Goal: Information Seeking & Learning: Learn about a topic

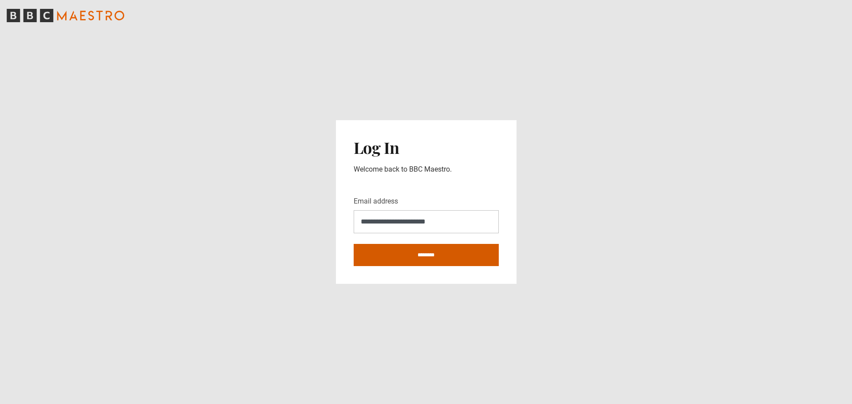
type input "**********"
click at [421, 255] on input "********" at bounding box center [426, 255] width 145 height 22
type input "**********"
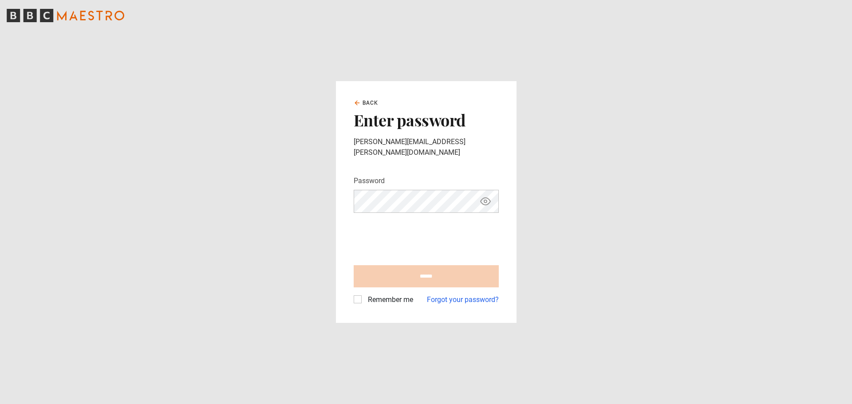
click at [364, 297] on label "Remember me" at bounding box center [388, 300] width 49 height 11
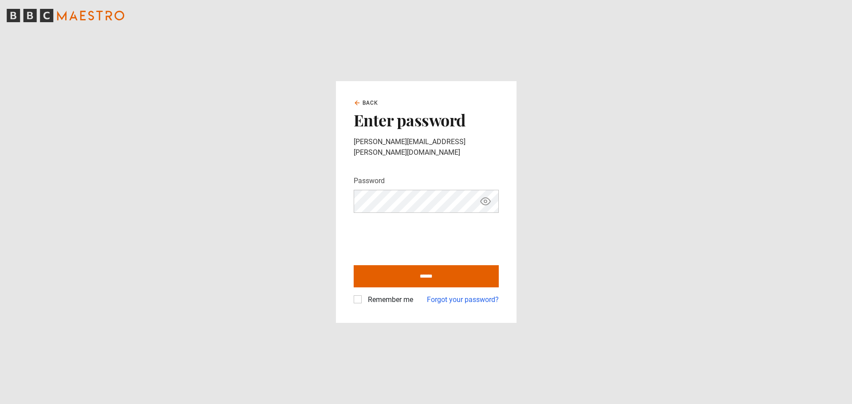
click at [490, 198] on icon "Show password" at bounding box center [485, 201] width 10 height 7
click at [291, 184] on main "Back Enter password rosado.marilia@gmail.com Password Your password is hidden *…" at bounding box center [426, 202] width 852 height 404
click at [423, 268] on input "******" at bounding box center [426, 276] width 145 height 22
type input "**********"
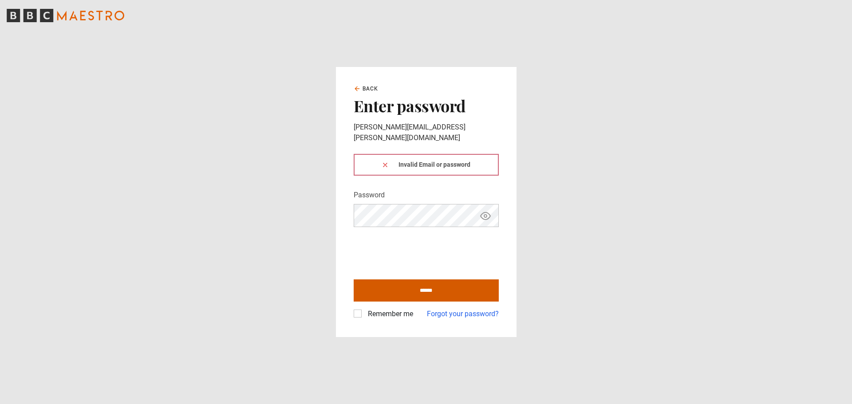
click at [429, 287] on input "******" at bounding box center [426, 290] width 145 height 22
type input "**********"
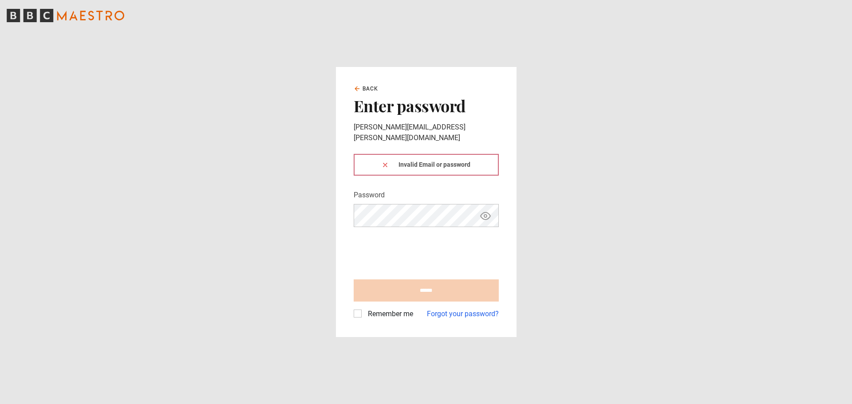
click at [95, 12] on icon "BBC Maestro" at bounding box center [66, 15] width 118 height 13
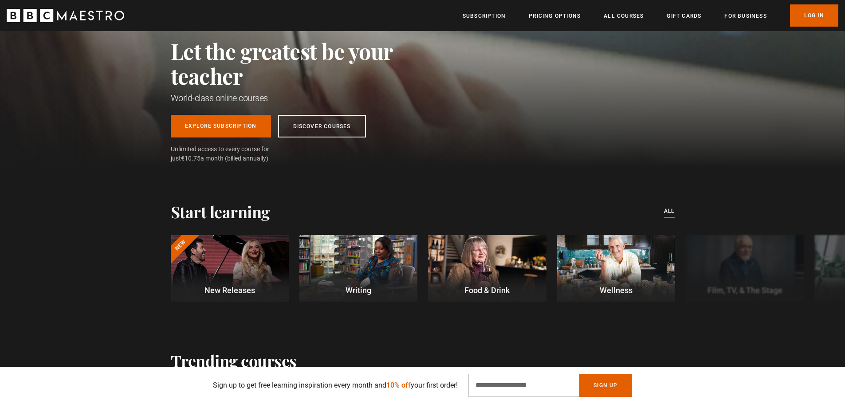
scroll to position [133, 0]
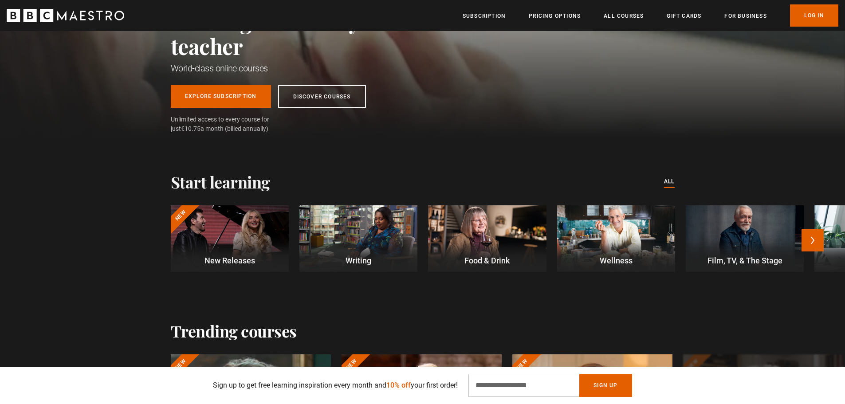
click at [373, 240] on div at bounding box center [358, 238] width 118 height 67
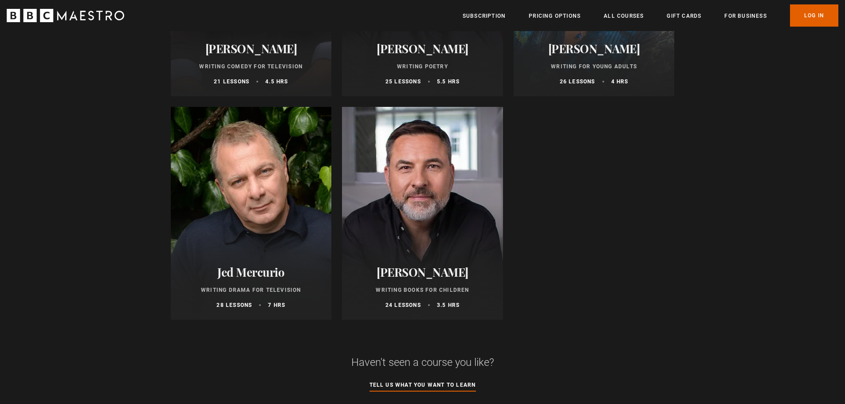
scroll to position [1020, 0]
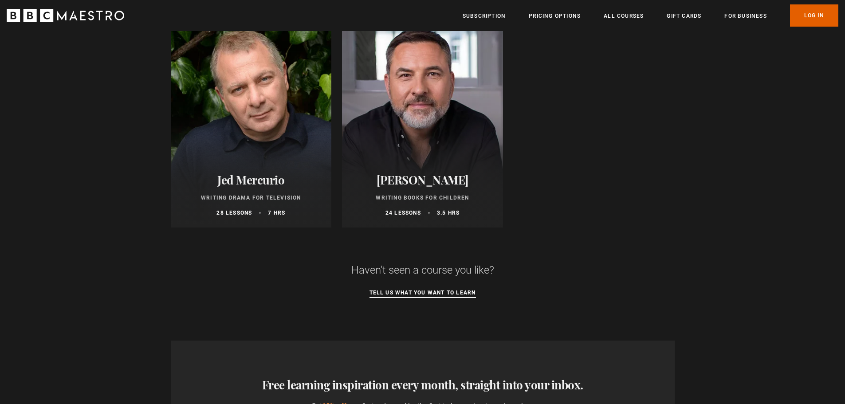
click at [458, 296] on link "Tell us what you want to learn" at bounding box center [422, 293] width 106 height 10
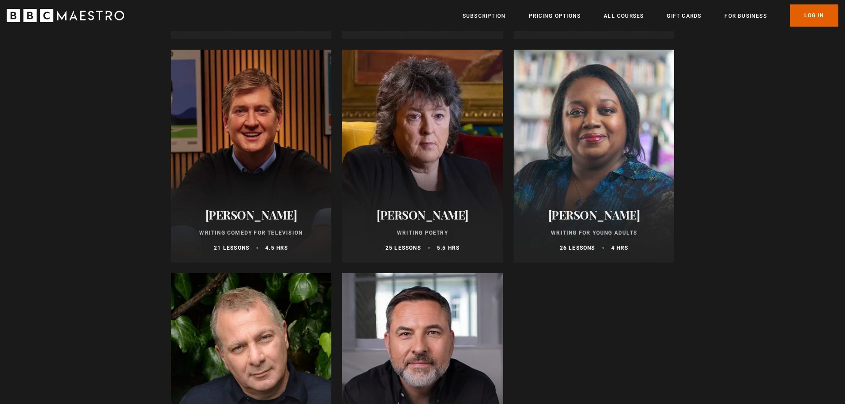
scroll to position [754, 0]
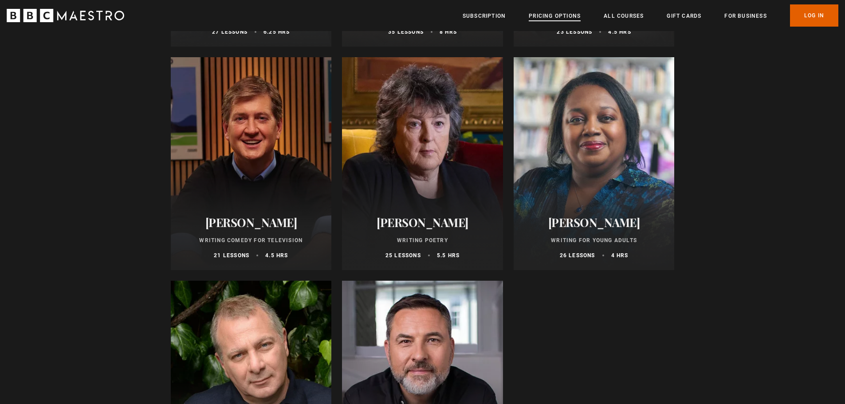
click at [542, 13] on link "Pricing Options" at bounding box center [555, 16] width 52 height 9
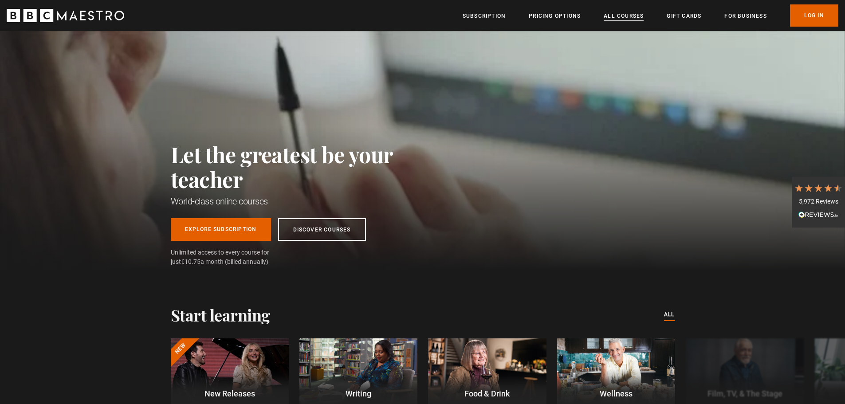
click at [610, 18] on link "All Courses" at bounding box center [624, 16] width 40 height 9
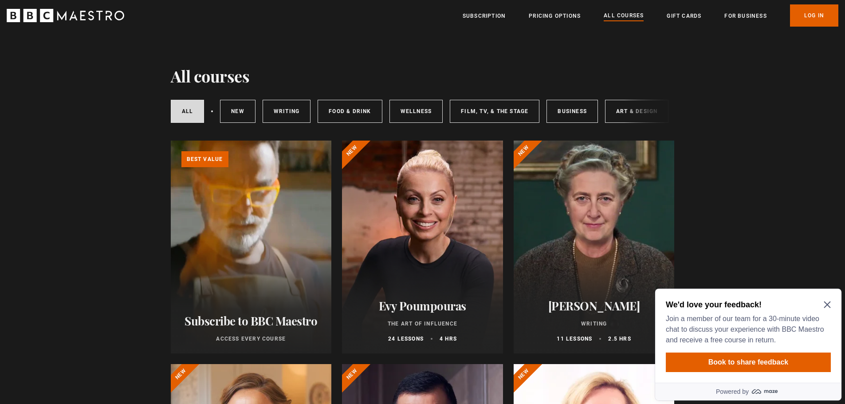
click at [829, 305] on icon "Close Maze Prompt" at bounding box center [827, 304] width 7 height 7
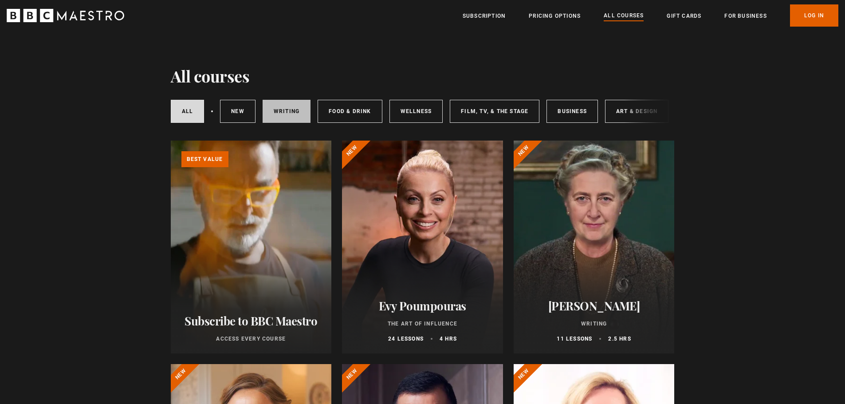
click at [277, 110] on link "Writing" at bounding box center [287, 111] width 48 height 23
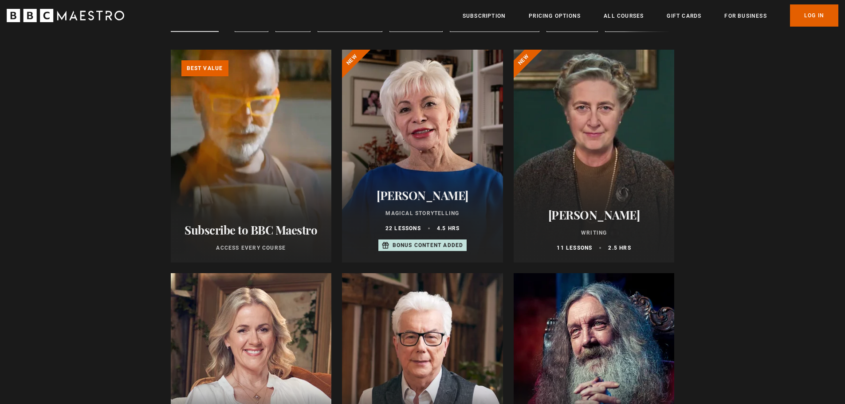
scroll to position [89, 0]
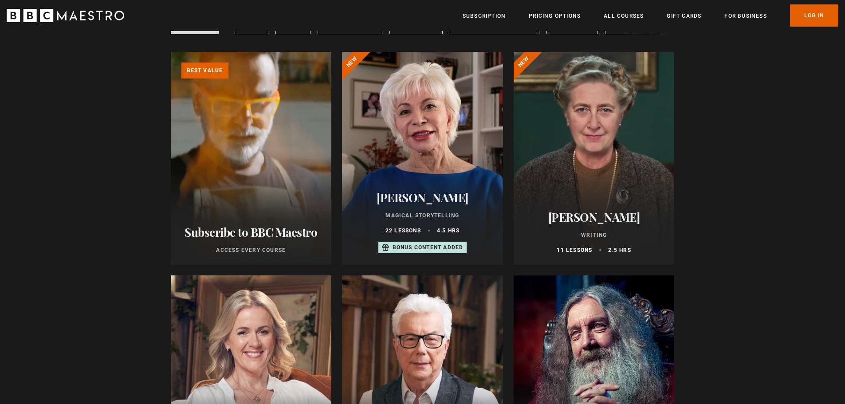
click at [608, 114] on div at bounding box center [594, 158] width 161 height 213
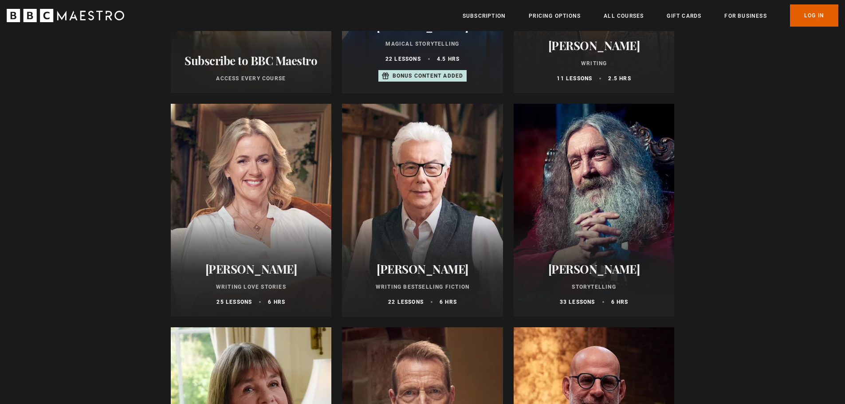
scroll to position [310, 0]
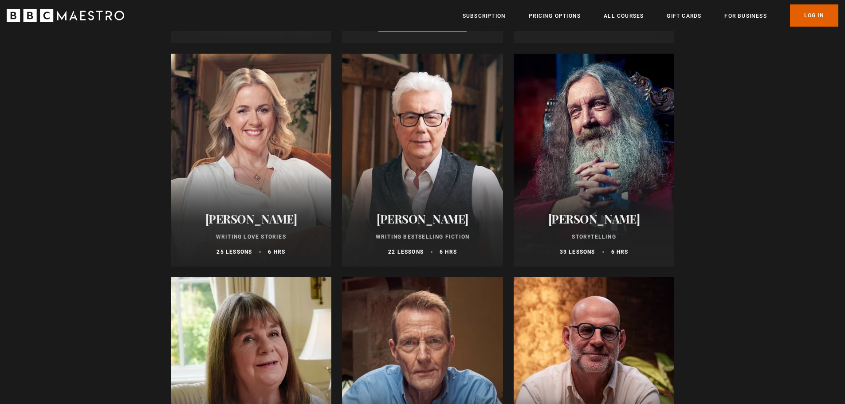
click at [239, 165] on div at bounding box center [251, 160] width 161 height 213
click at [409, 188] on div at bounding box center [422, 160] width 161 height 213
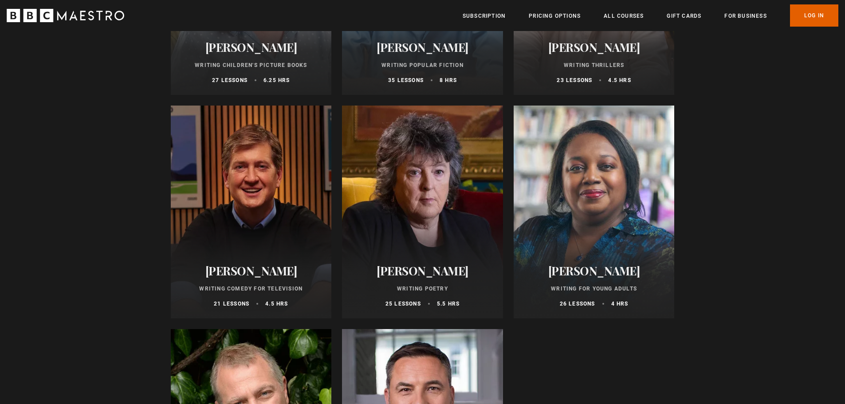
scroll to position [710, 0]
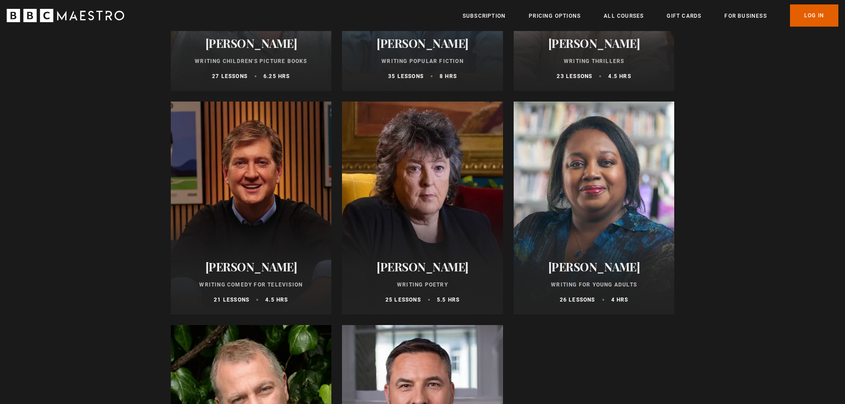
click at [401, 205] on div at bounding box center [422, 208] width 161 height 213
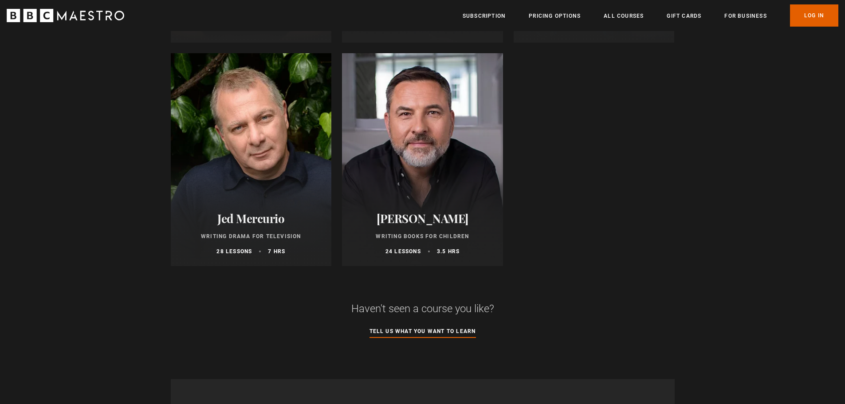
scroll to position [1020, 0]
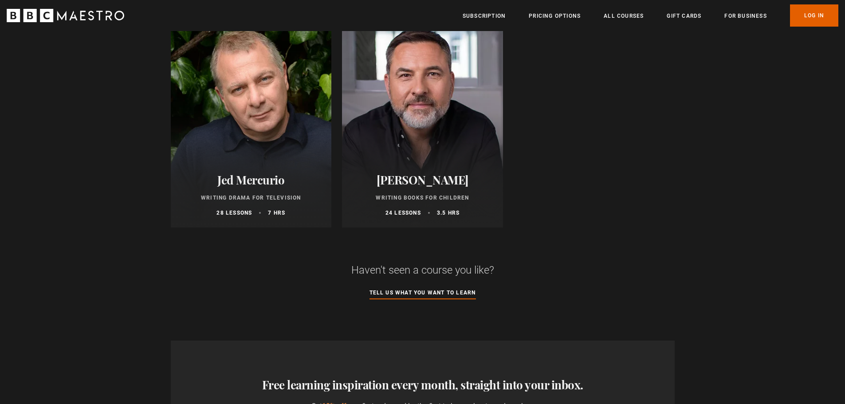
click at [249, 160] on div at bounding box center [251, 121] width 161 height 213
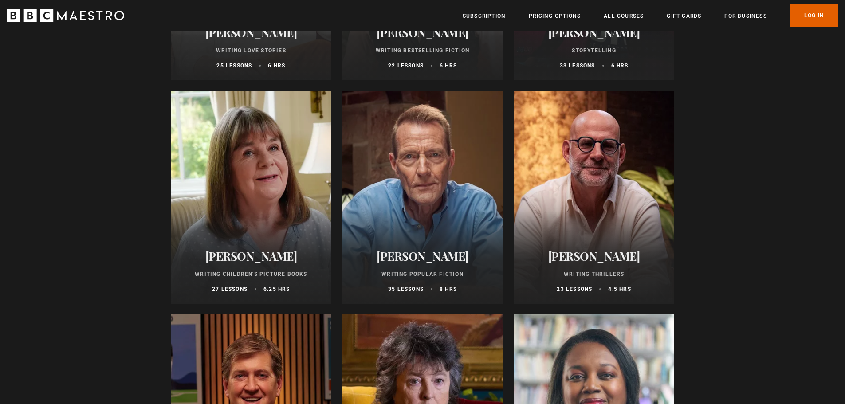
scroll to position [488, 0]
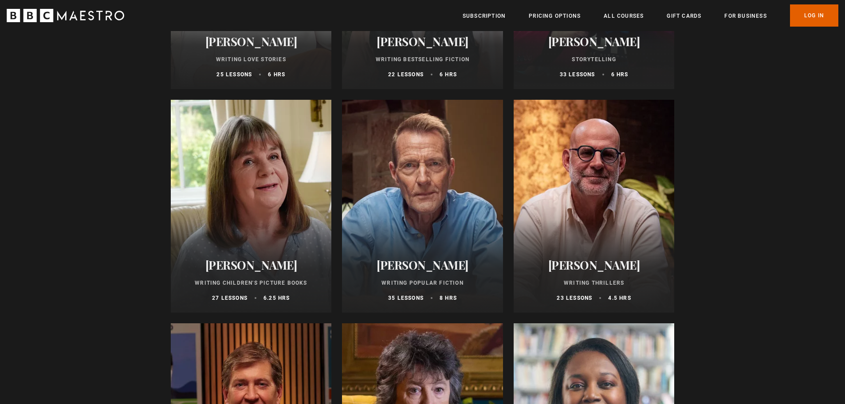
click at [601, 182] on div at bounding box center [594, 206] width 161 height 213
click at [445, 231] on div at bounding box center [422, 206] width 161 height 213
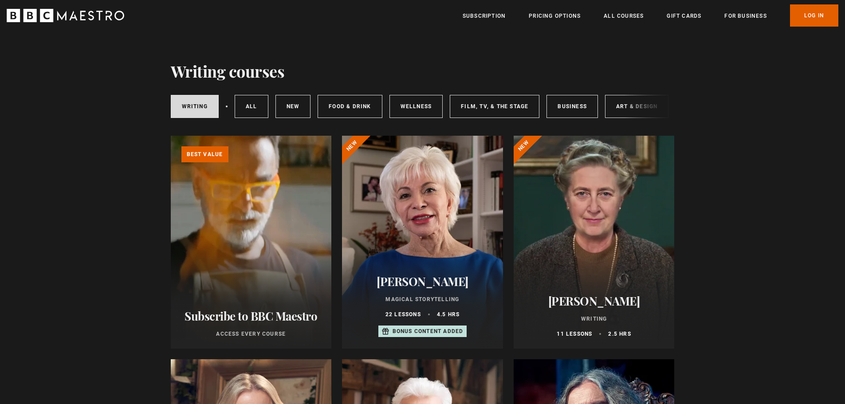
scroll to position [0, 0]
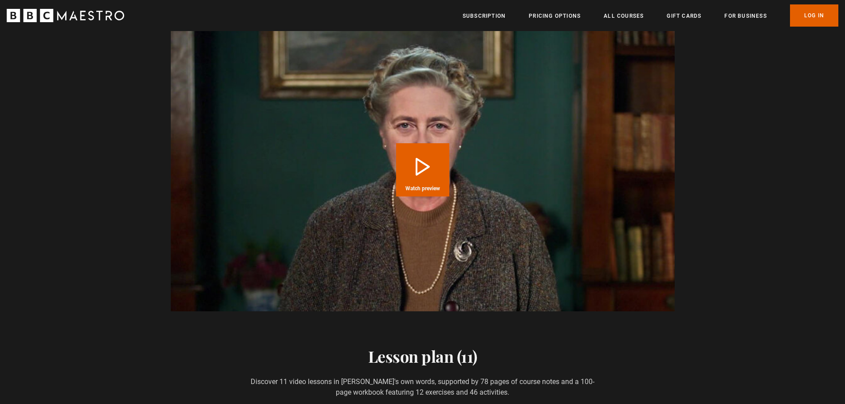
scroll to position [1109, 0]
drag, startPoint x: 419, startPoint y: 171, endPoint x: 432, endPoint y: 171, distance: 13.7
click at [419, 170] on button "Play Course overview for Writing with Agatha Christie Watch preview" at bounding box center [422, 169] width 53 height 53
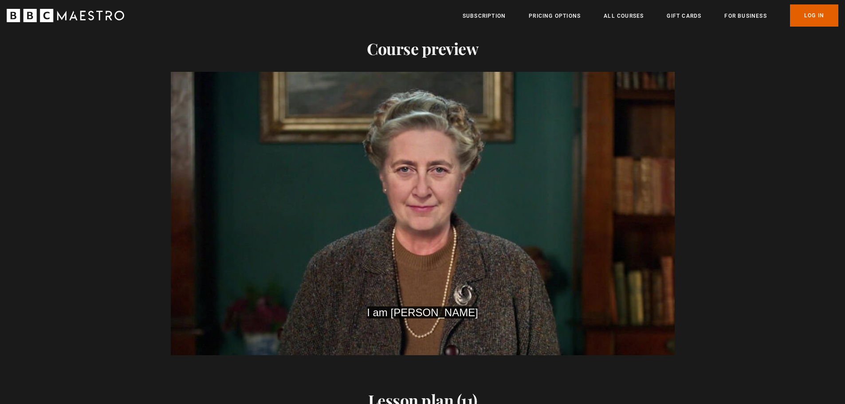
scroll to position [0, 1162]
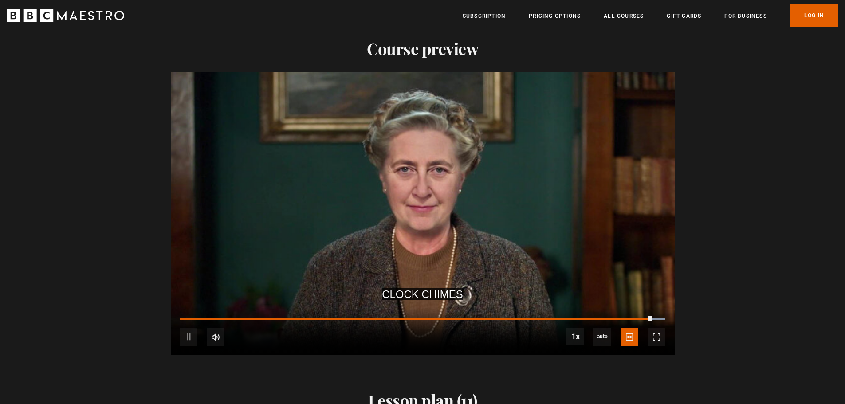
click at [331, 245] on video "Video Player" at bounding box center [423, 213] width 504 height 283
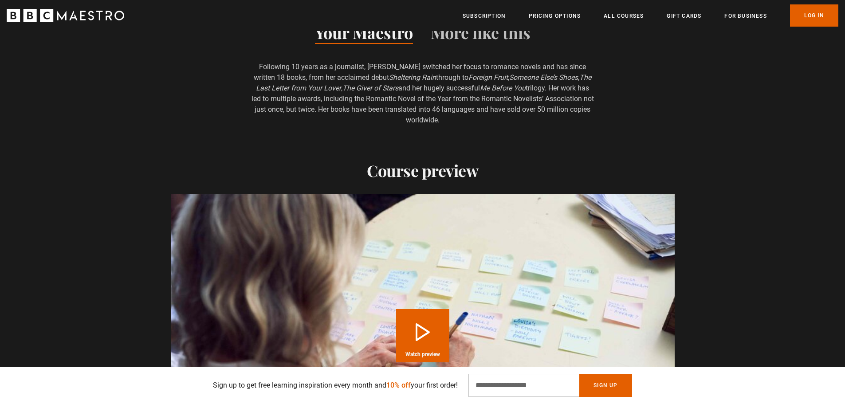
scroll to position [843, 0]
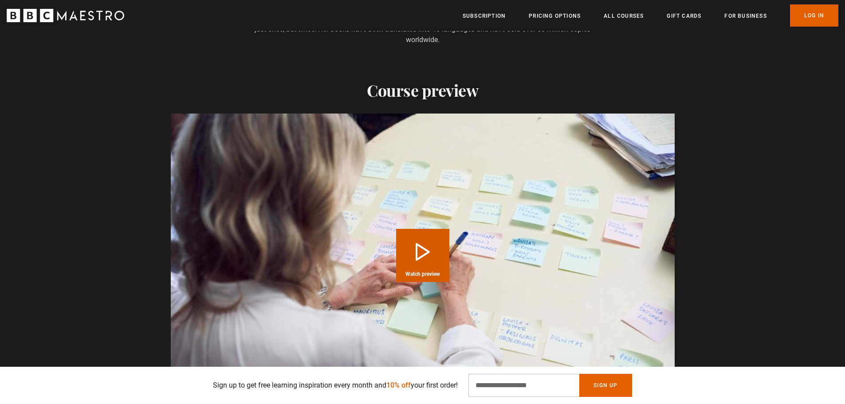
click at [422, 251] on button "Play Course overview for Writing Love Stories with [PERSON_NAME] Watch preview" at bounding box center [422, 255] width 53 height 53
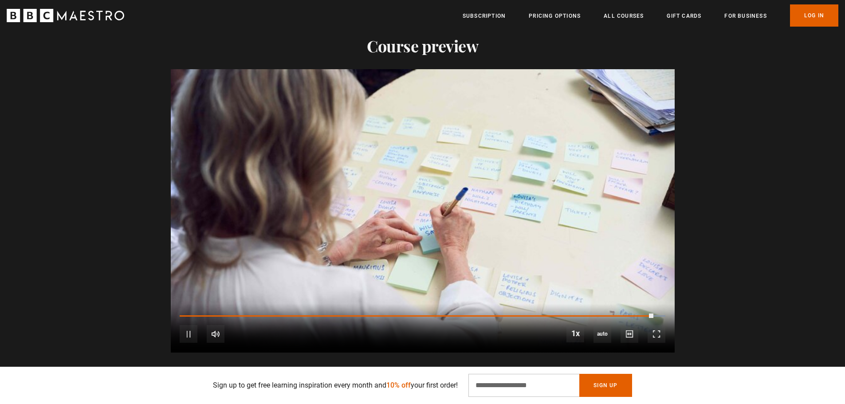
scroll to position [0, 1627]
click at [385, 143] on video "Video Player" at bounding box center [423, 210] width 504 height 283
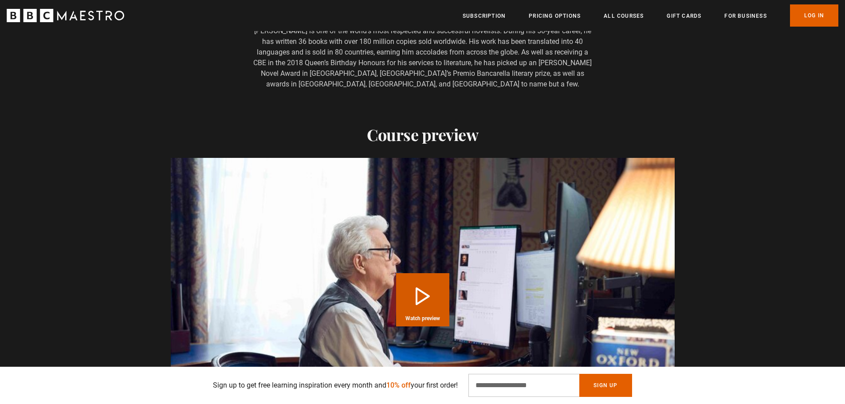
scroll to position [843, 0]
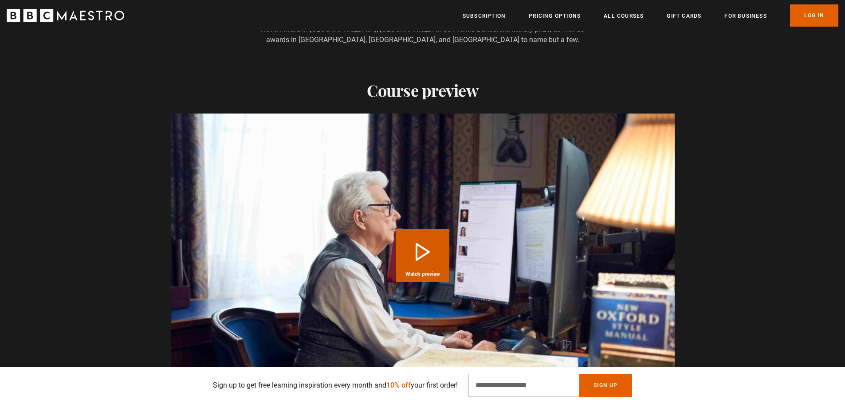
click at [414, 245] on button "Play Course overview for Writing Bestselling Fiction with Ken Follett Watch pre…" at bounding box center [422, 255] width 53 height 53
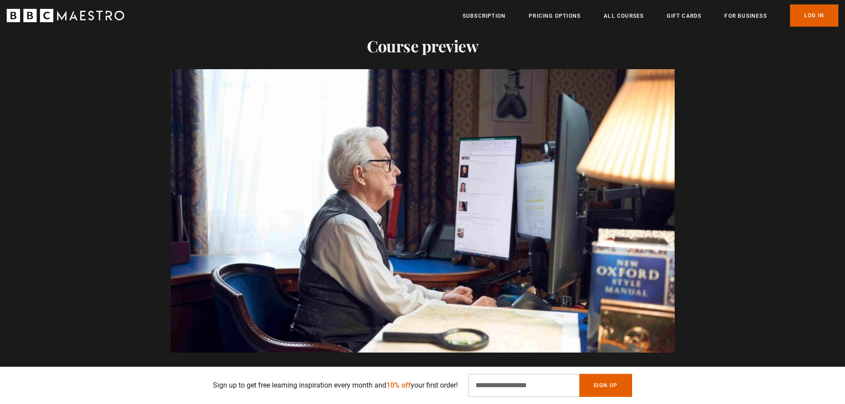
scroll to position [0, 1278]
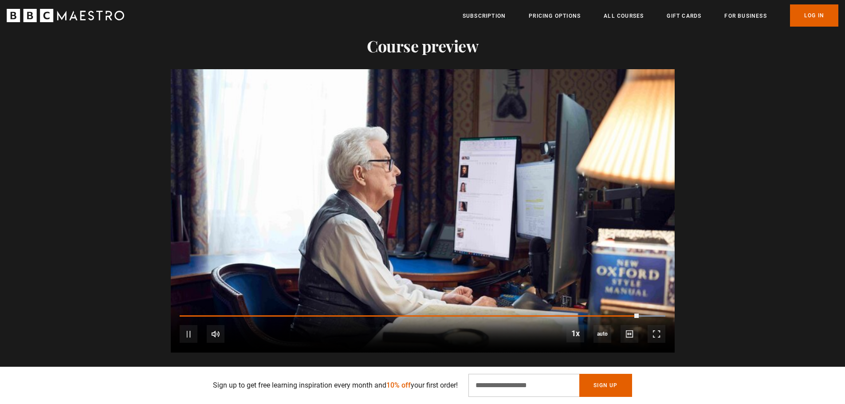
click at [394, 176] on video "Video Player" at bounding box center [423, 210] width 504 height 283
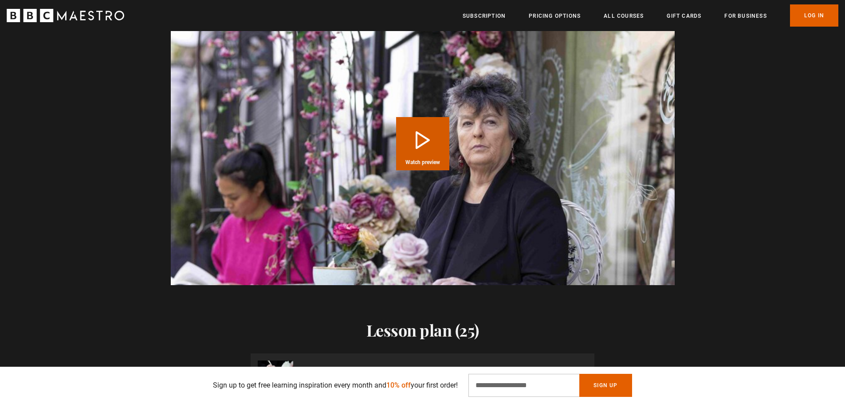
scroll to position [976, 0]
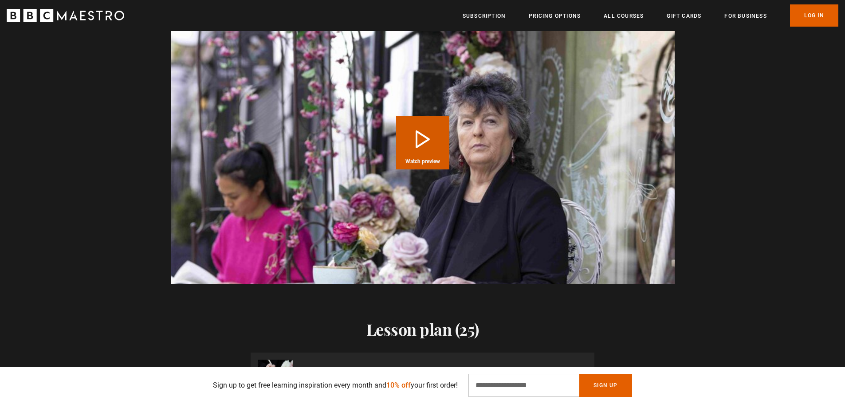
click at [418, 137] on button "Play Course overview for Writing Poetry with Carol Ann Duffy Watch preview" at bounding box center [422, 142] width 53 height 53
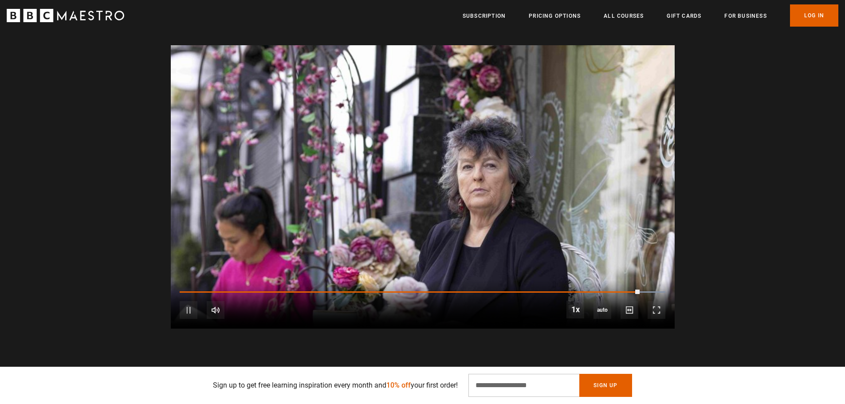
scroll to position [0, 1046]
click at [192, 307] on span "Video Player" at bounding box center [189, 310] width 18 height 18
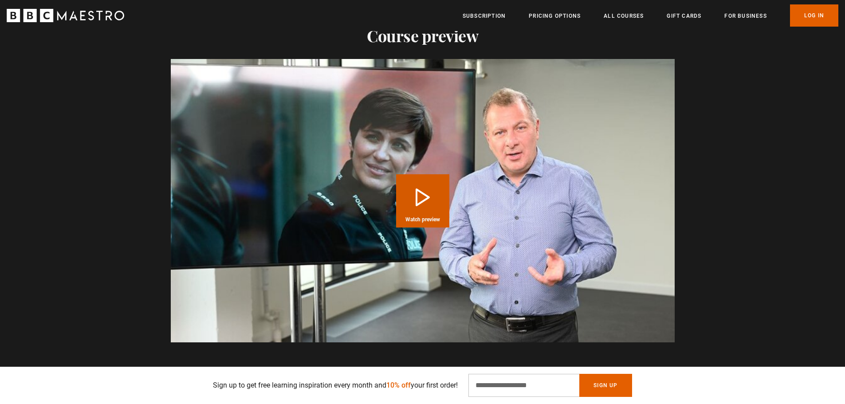
scroll to position [887, 0]
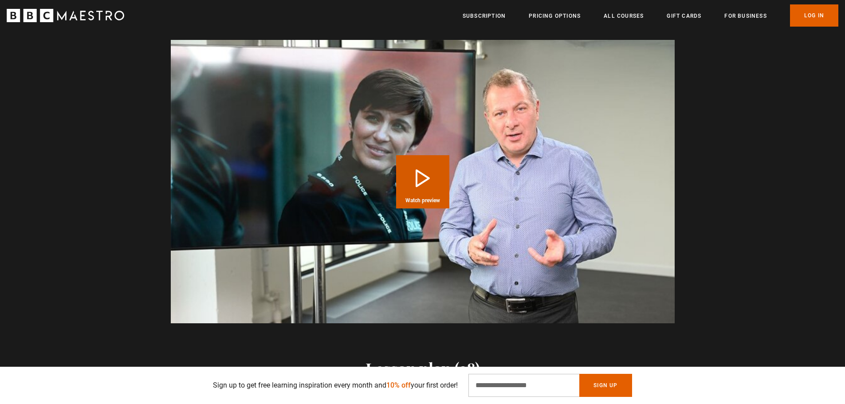
click at [425, 181] on button "Play Course overview for Writing Drama for Television with Jed Mercurio Watch p…" at bounding box center [422, 181] width 53 height 53
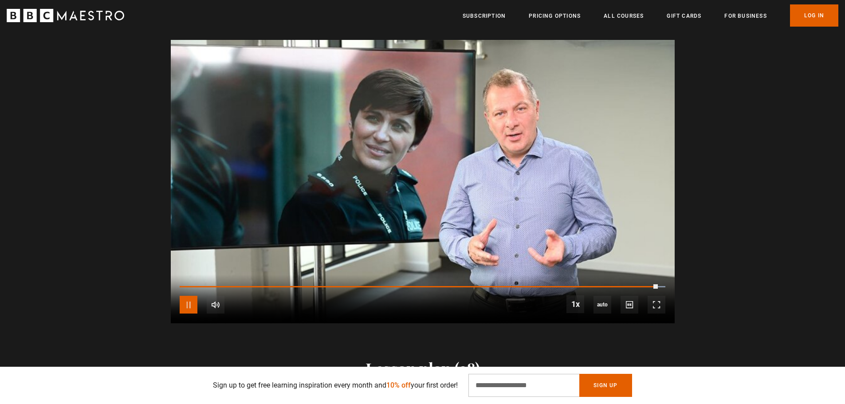
click at [185, 305] on span "Video Player" at bounding box center [189, 305] width 18 height 18
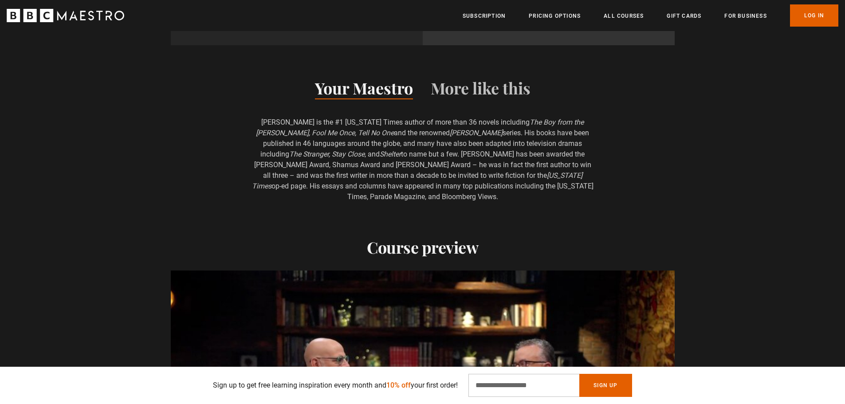
scroll to position [931, 0]
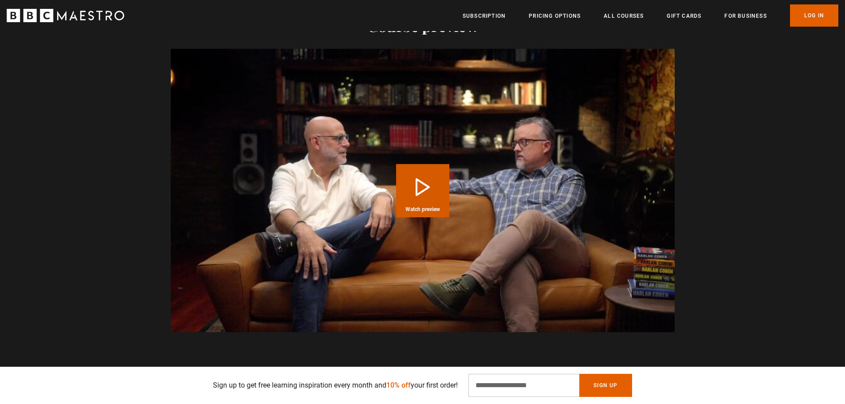
click at [413, 185] on button "Play Course overview for Writing Thrillers with [PERSON_NAME] Watch preview" at bounding box center [422, 190] width 53 height 53
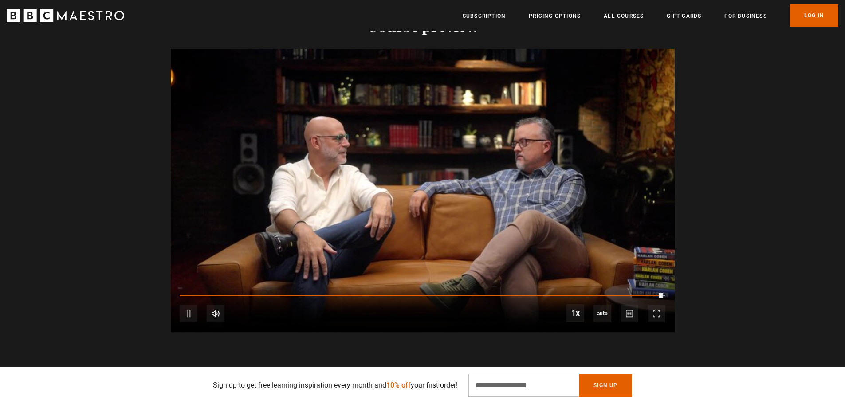
click at [353, 187] on video "Video Player" at bounding box center [423, 190] width 504 height 283
click at [561, 19] on link "Pricing Options" at bounding box center [555, 16] width 52 height 9
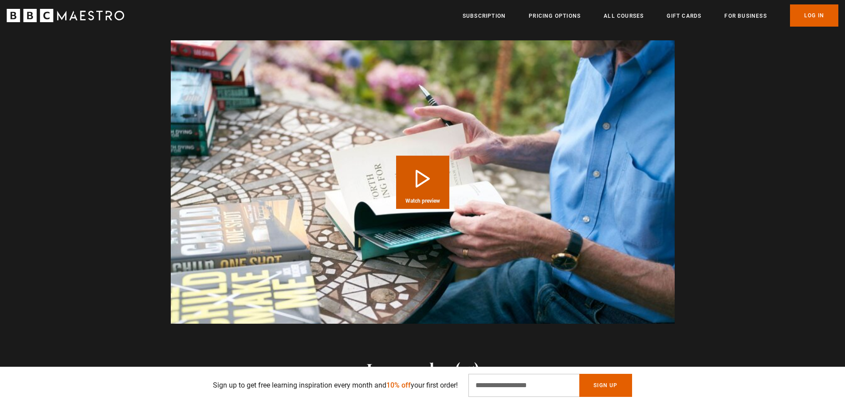
scroll to position [887, 0]
click at [416, 177] on button "Play Course overview for Writing Popular Fiction with [PERSON_NAME] Watch previ…" at bounding box center [422, 181] width 53 height 53
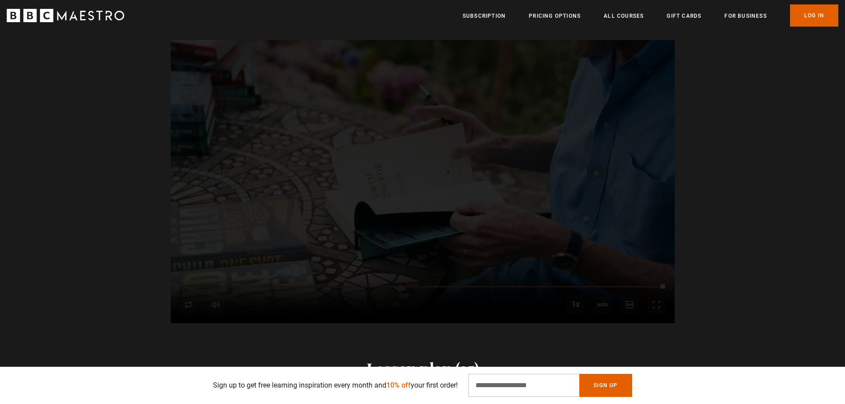
click at [189, 299] on div "Ready to get started? Buy Course Gift course Restart" at bounding box center [423, 181] width 504 height 283
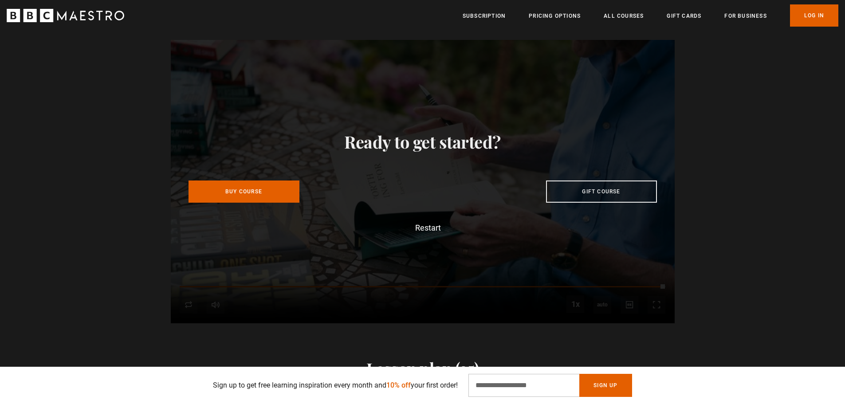
scroll to position [0, 1162]
